Goal: Transaction & Acquisition: Purchase product/service

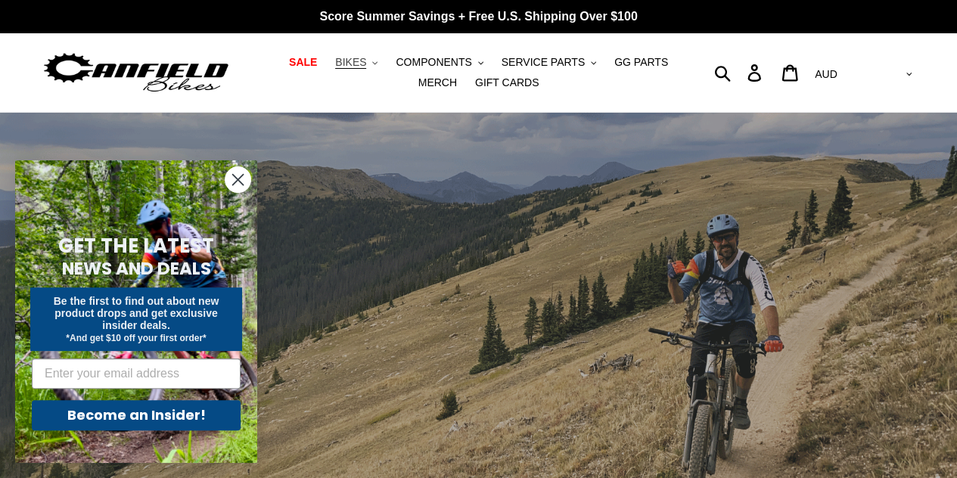
click at [341, 61] on span "BIKES" at bounding box center [350, 62] width 31 height 13
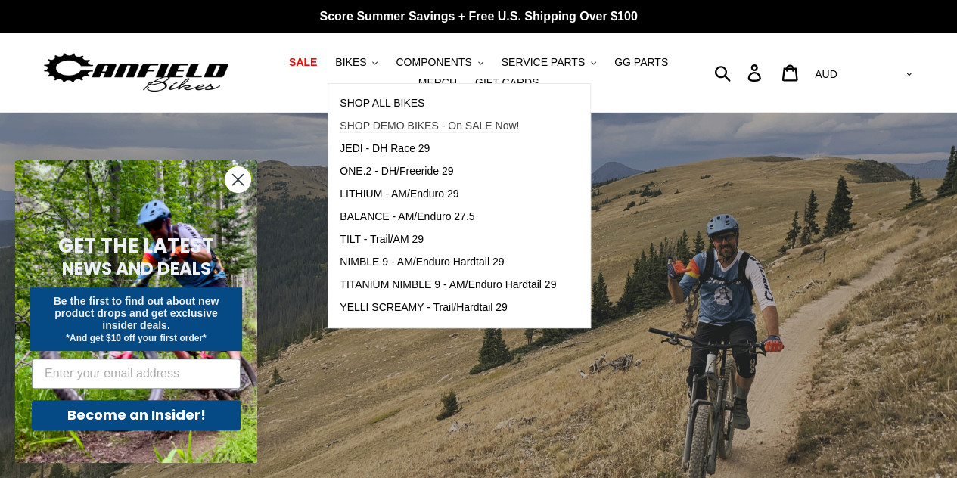
click at [378, 123] on span "SHOP DEMO BIKES - On SALE Now!" at bounding box center [429, 126] width 179 height 13
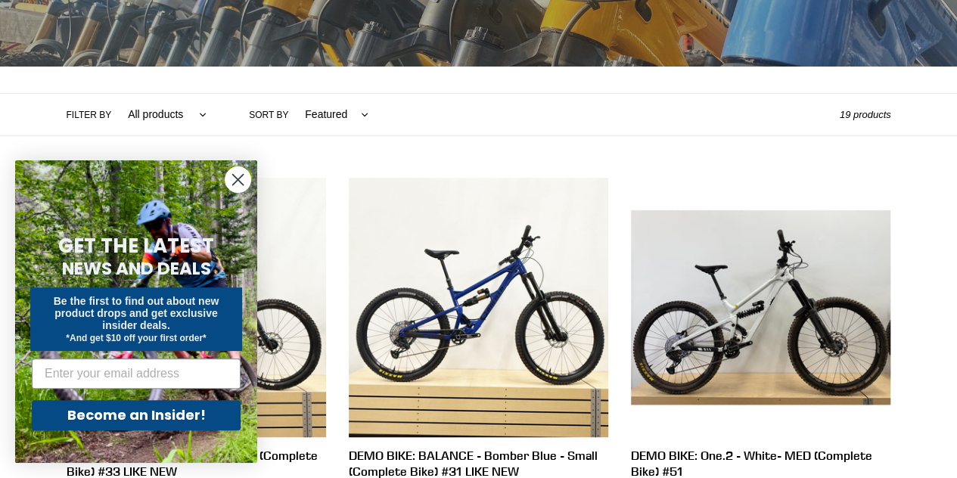
scroll to position [285, 0]
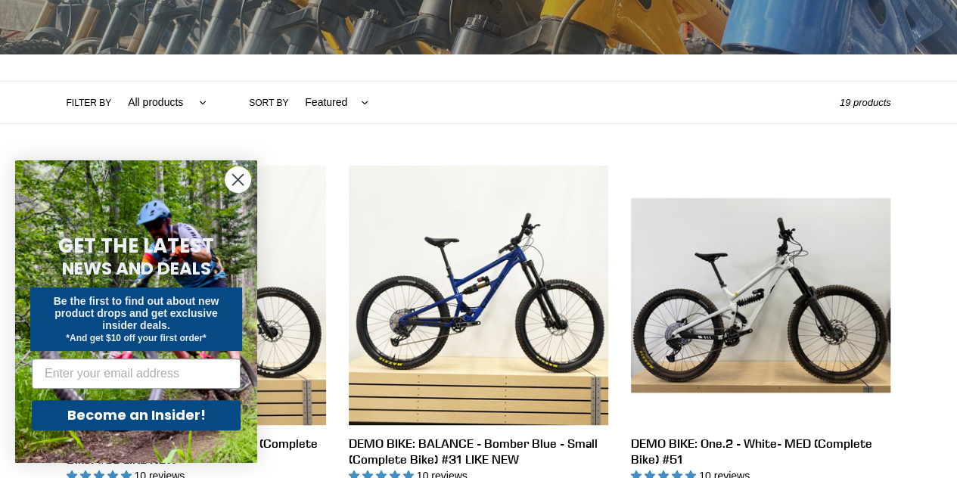
click at [242, 186] on circle "Close dialog" at bounding box center [238, 179] width 25 height 25
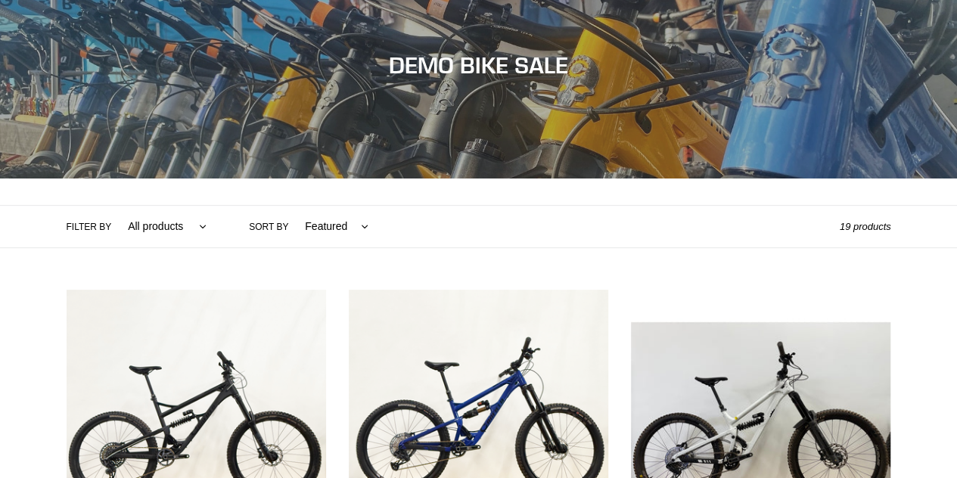
scroll to position [0, 0]
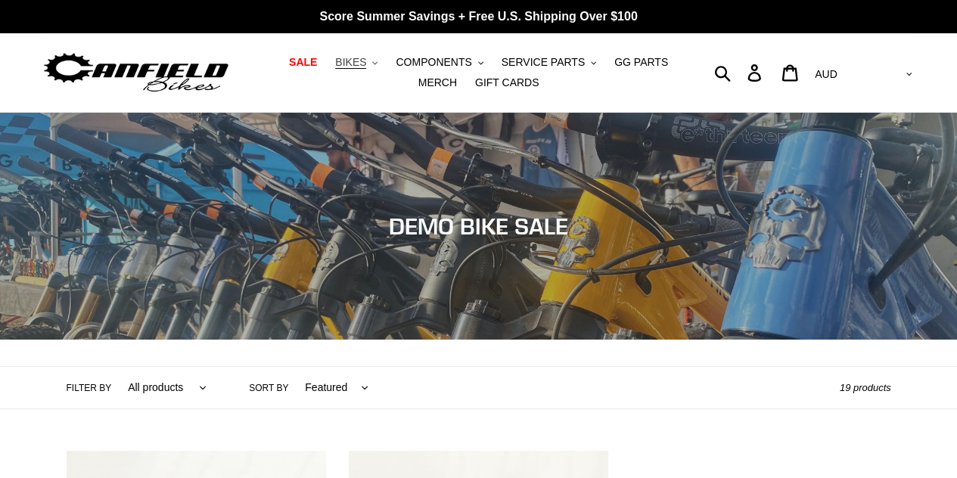
click at [335, 66] on span "BIKES" at bounding box center [350, 62] width 31 height 13
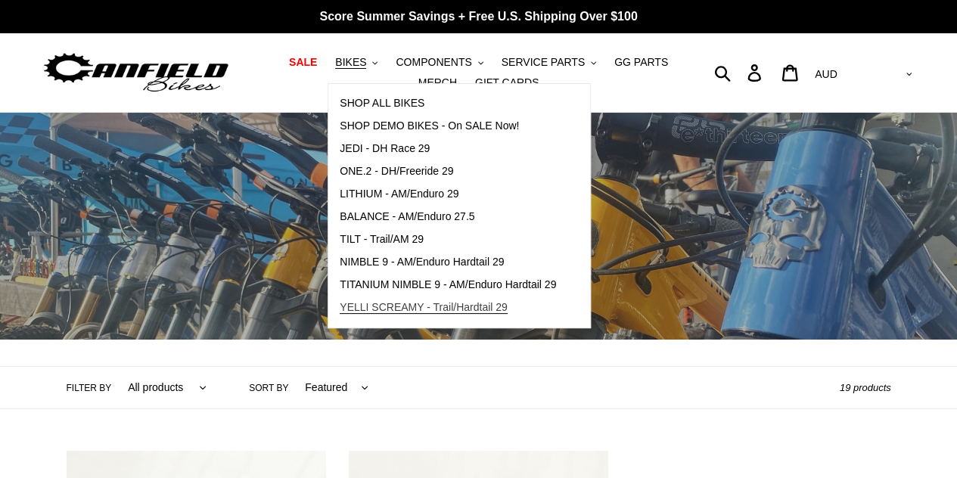
click at [395, 308] on span "YELLI SCREAMY - Trail/Hardtail 29" at bounding box center [424, 307] width 168 height 13
